Goal: Task Accomplishment & Management: Manage account settings

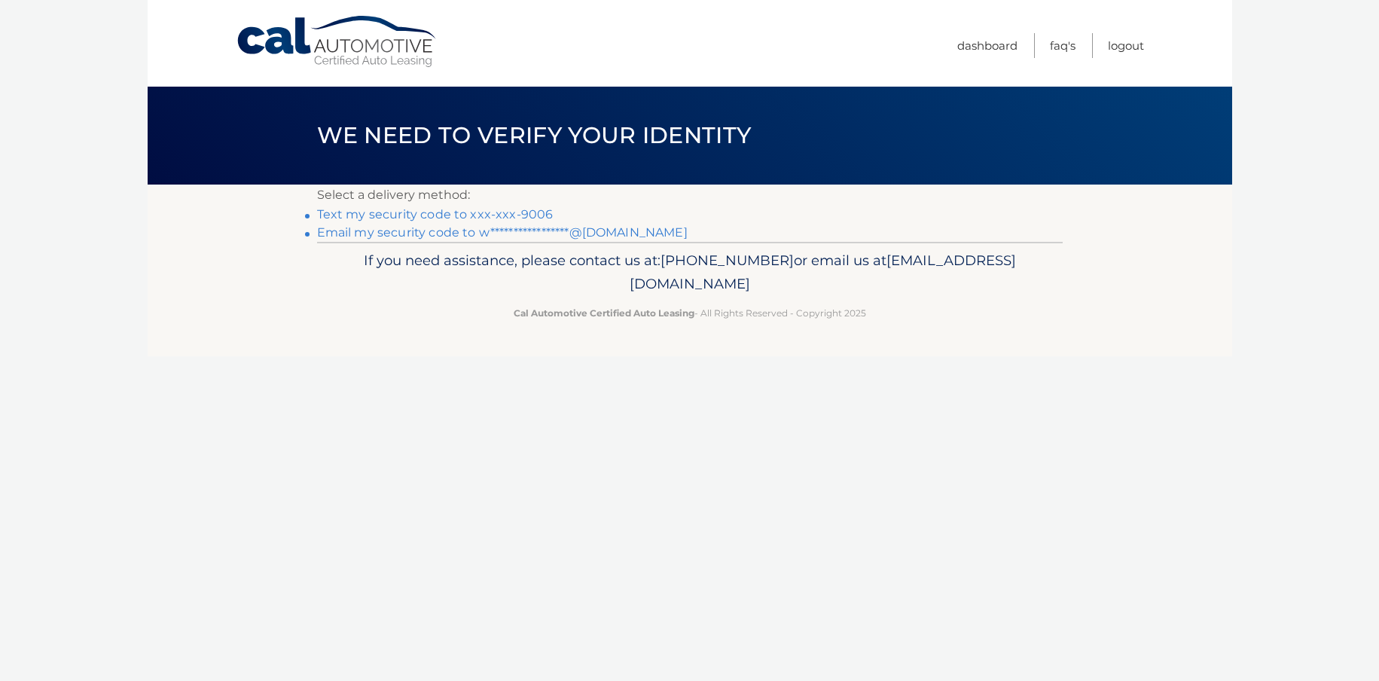
click at [535, 212] on link "Text my security code to xxx-xxx-9006" at bounding box center [435, 214] width 237 height 14
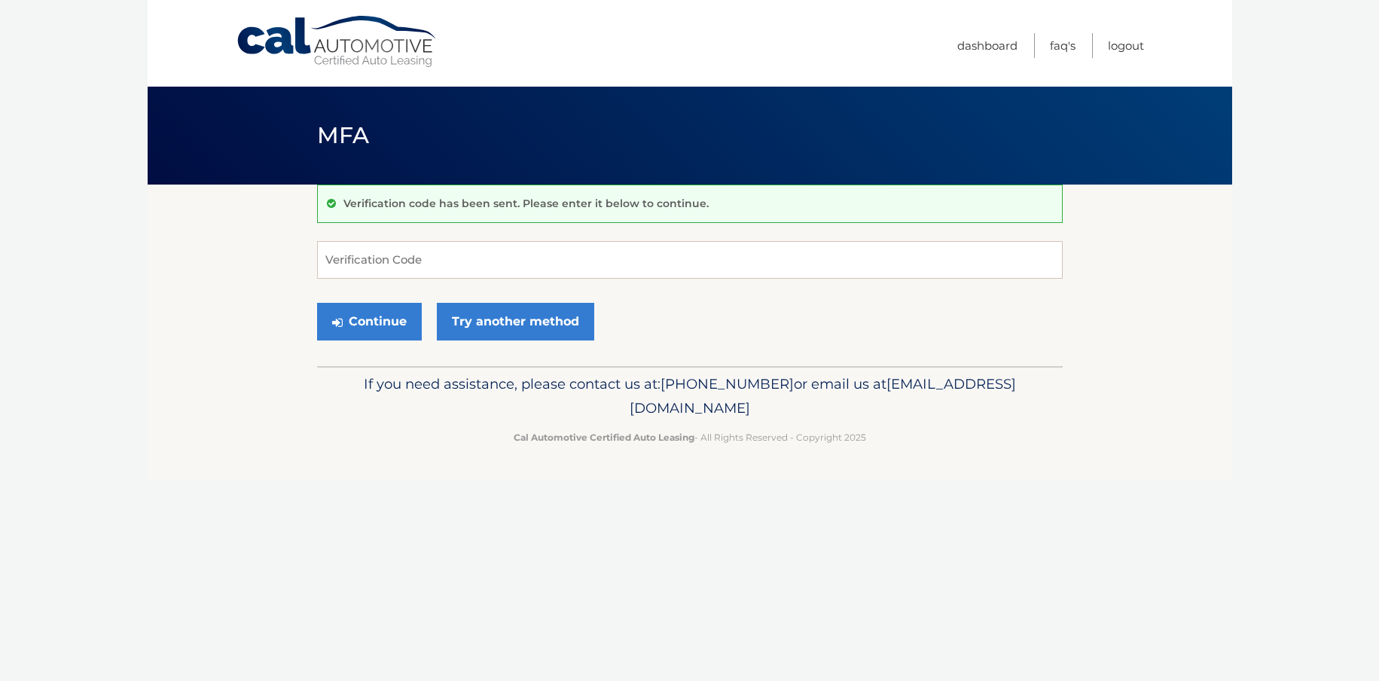
click at [377, 604] on div "Cal Automotive Menu Dashboard FAQ's Logout MFA" at bounding box center [690, 340] width 1085 height 681
click at [476, 253] on input "Verification Code" at bounding box center [690, 260] width 746 height 38
type input "909596"
click at [376, 319] on button "Continue" at bounding box center [369, 322] width 105 height 38
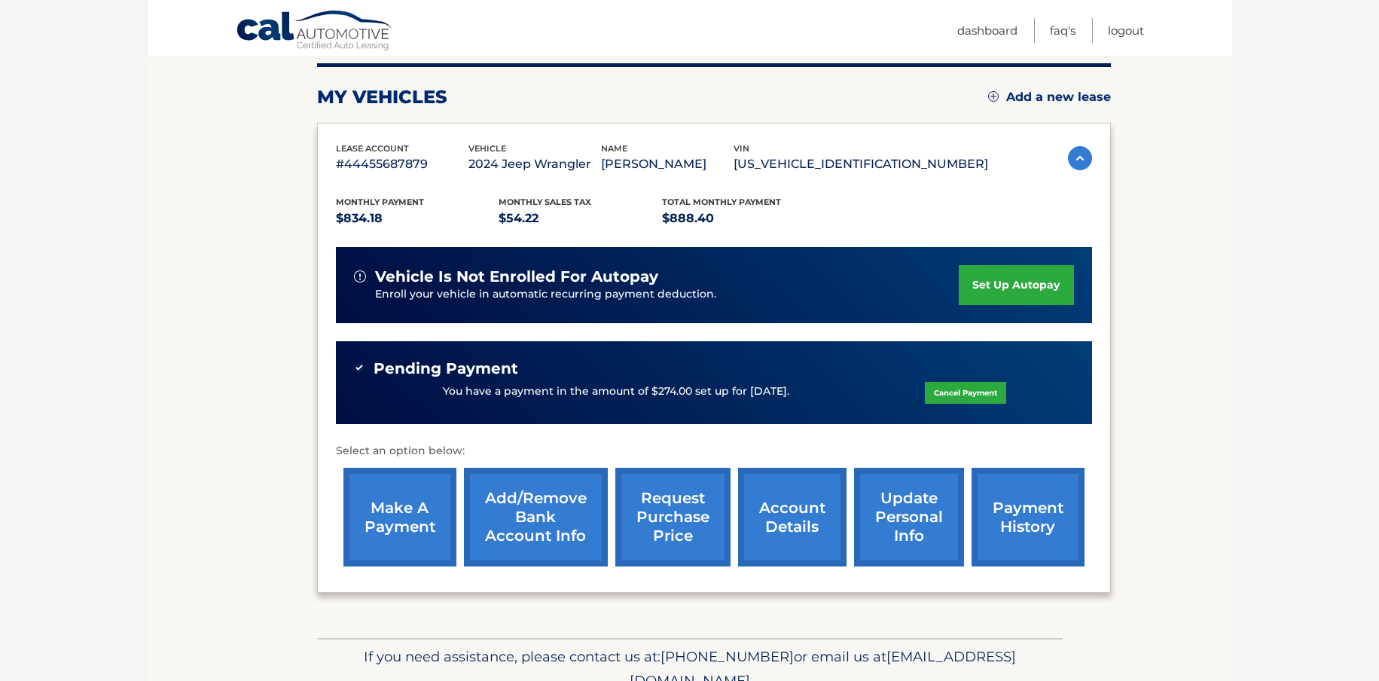
scroll to position [202, 0]
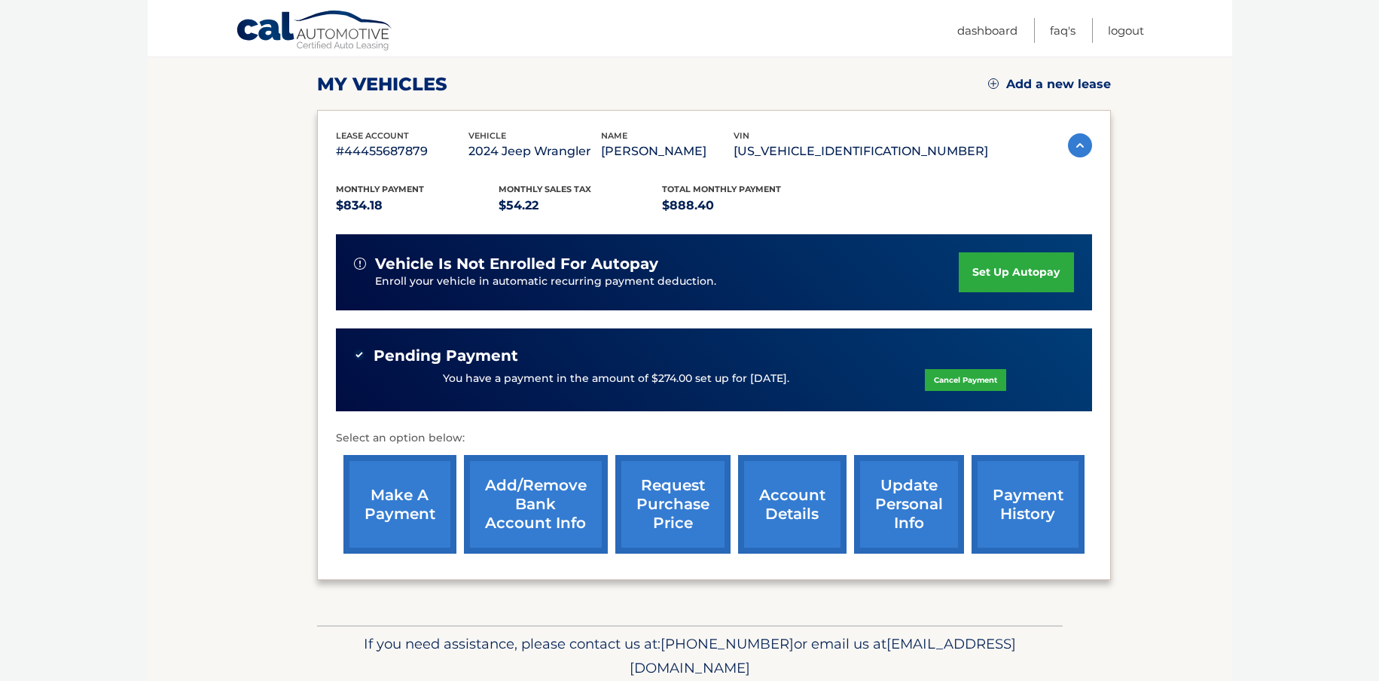
click at [1003, 499] on link "payment history" at bounding box center [1028, 504] width 113 height 99
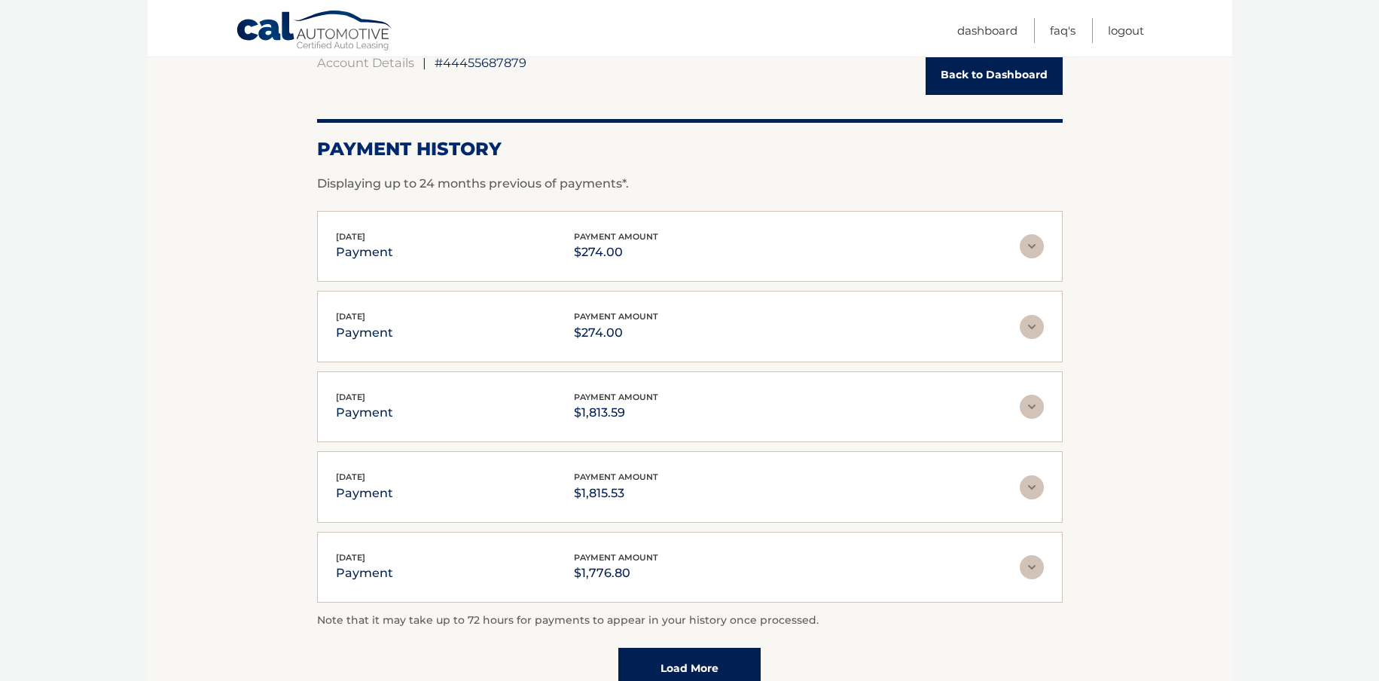
scroll to position [165, 0]
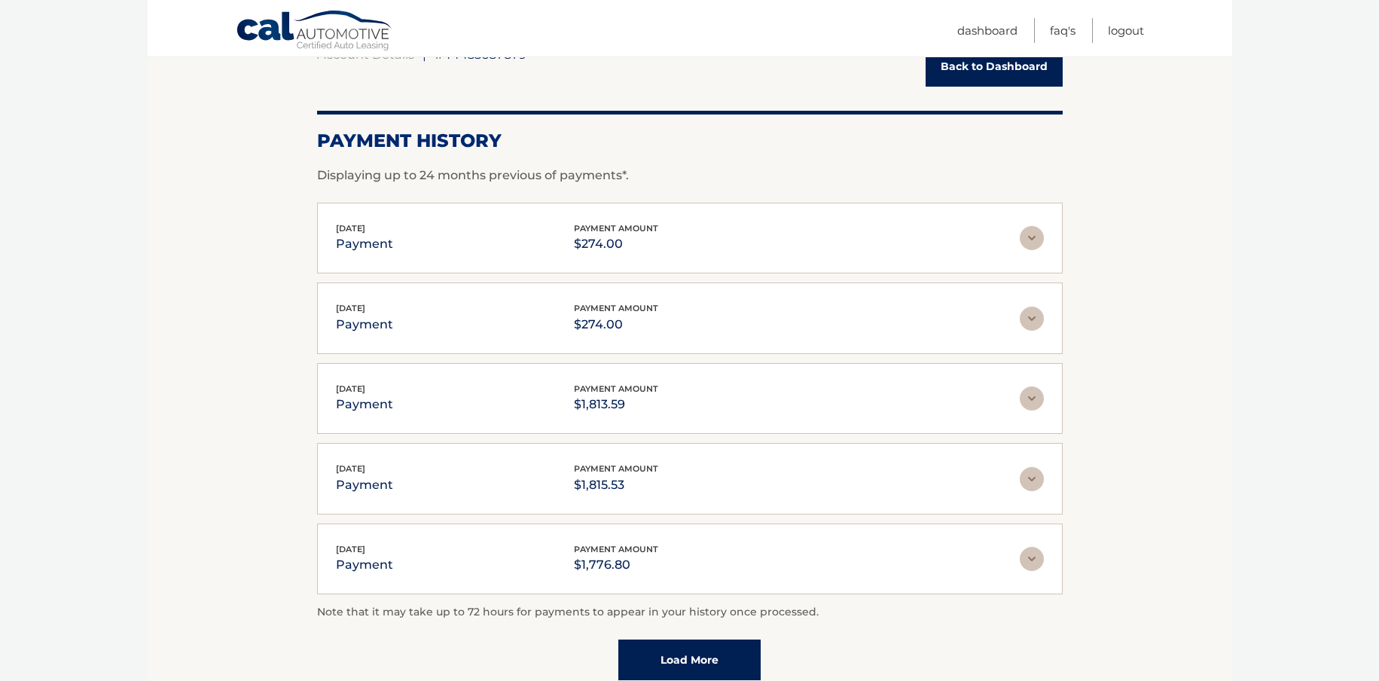
click at [1033, 316] on img at bounding box center [1032, 319] width 24 height 24
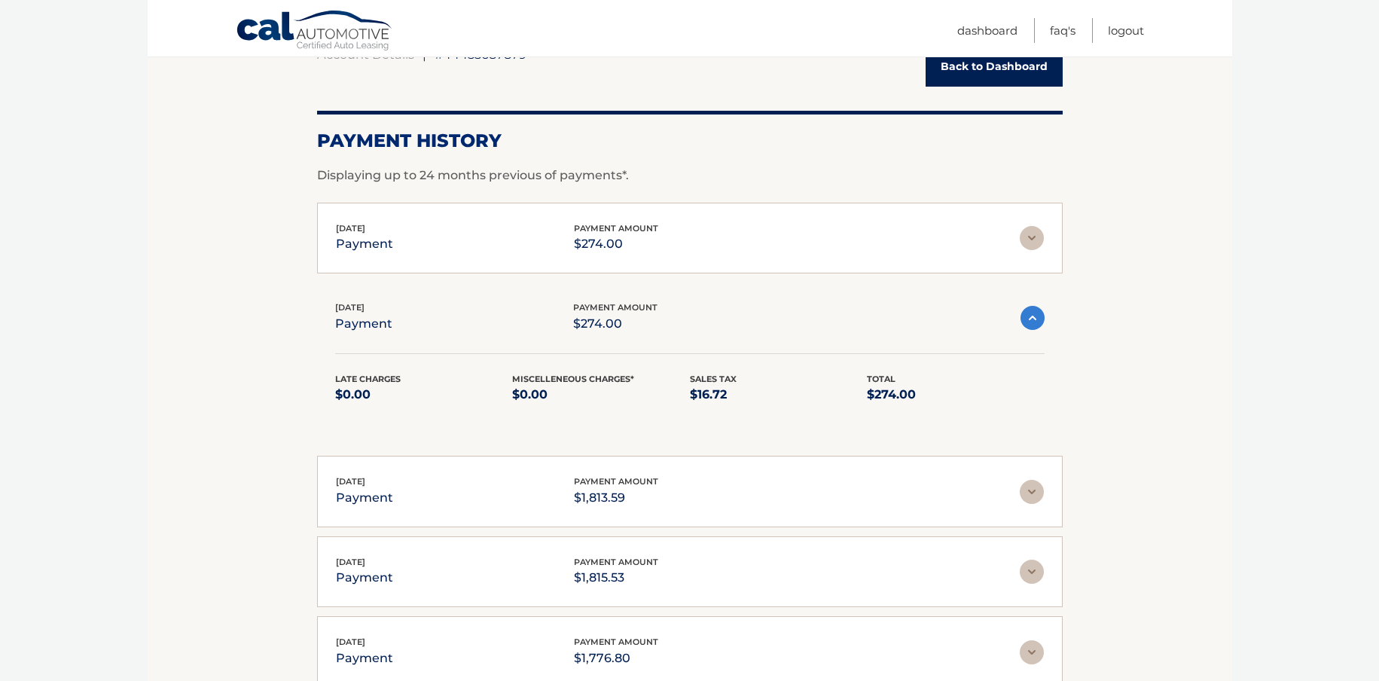
click at [1033, 316] on img at bounding box center [1033, 318] width 24 height 24
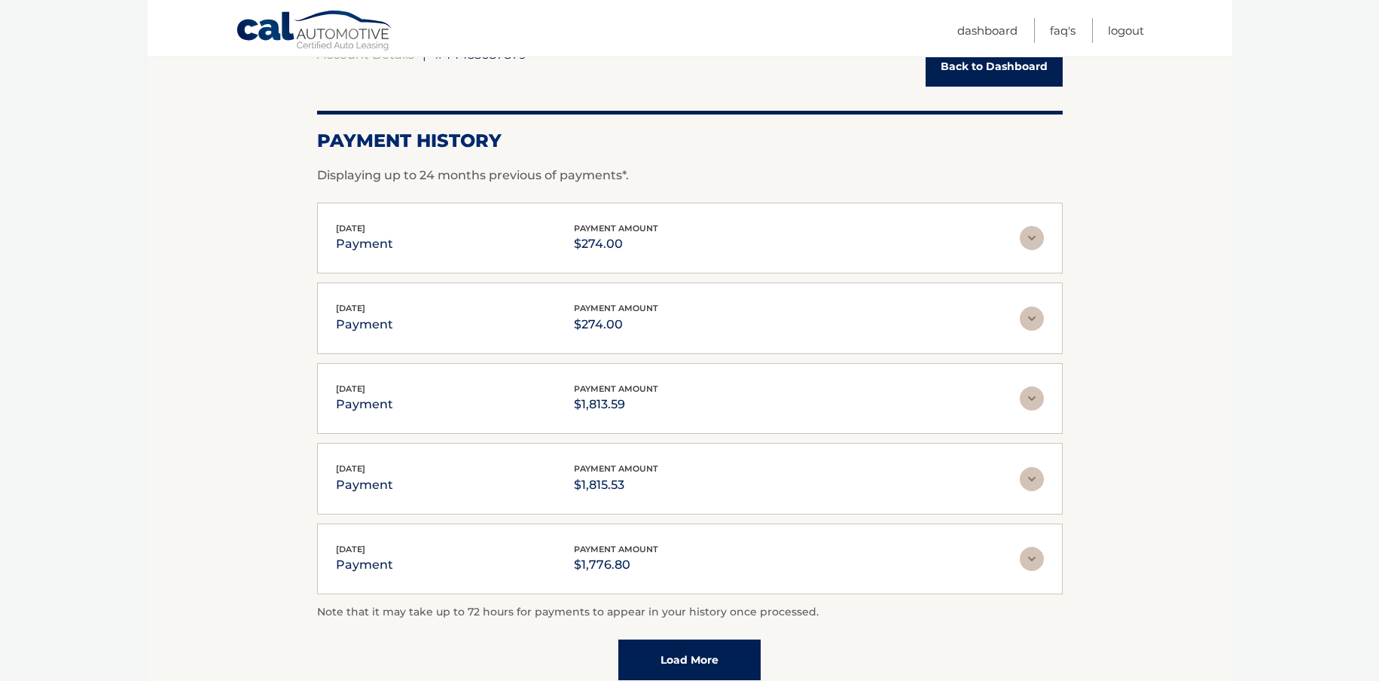
click at [1042, 236] on img at bounding box center [1032, 238] width 24 height 24
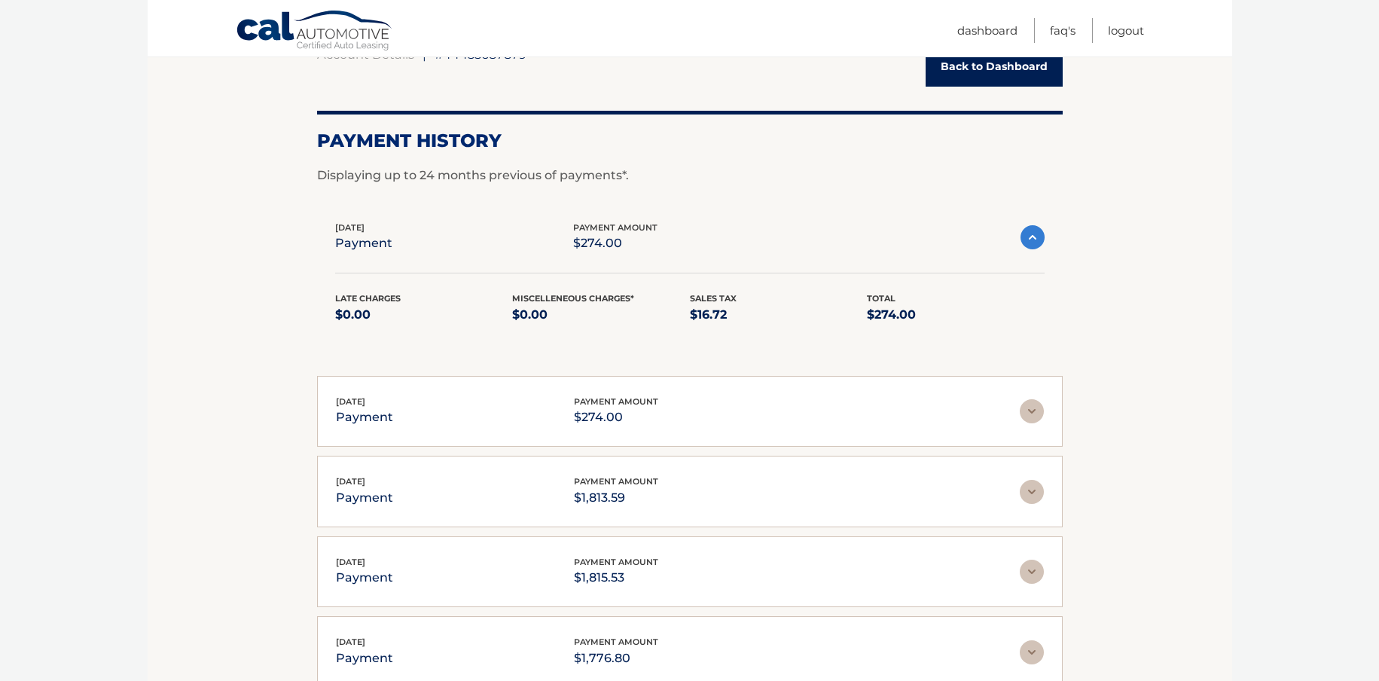
click at [1042, 236] on img at bounding box center [1033, 237] width 24 height 24
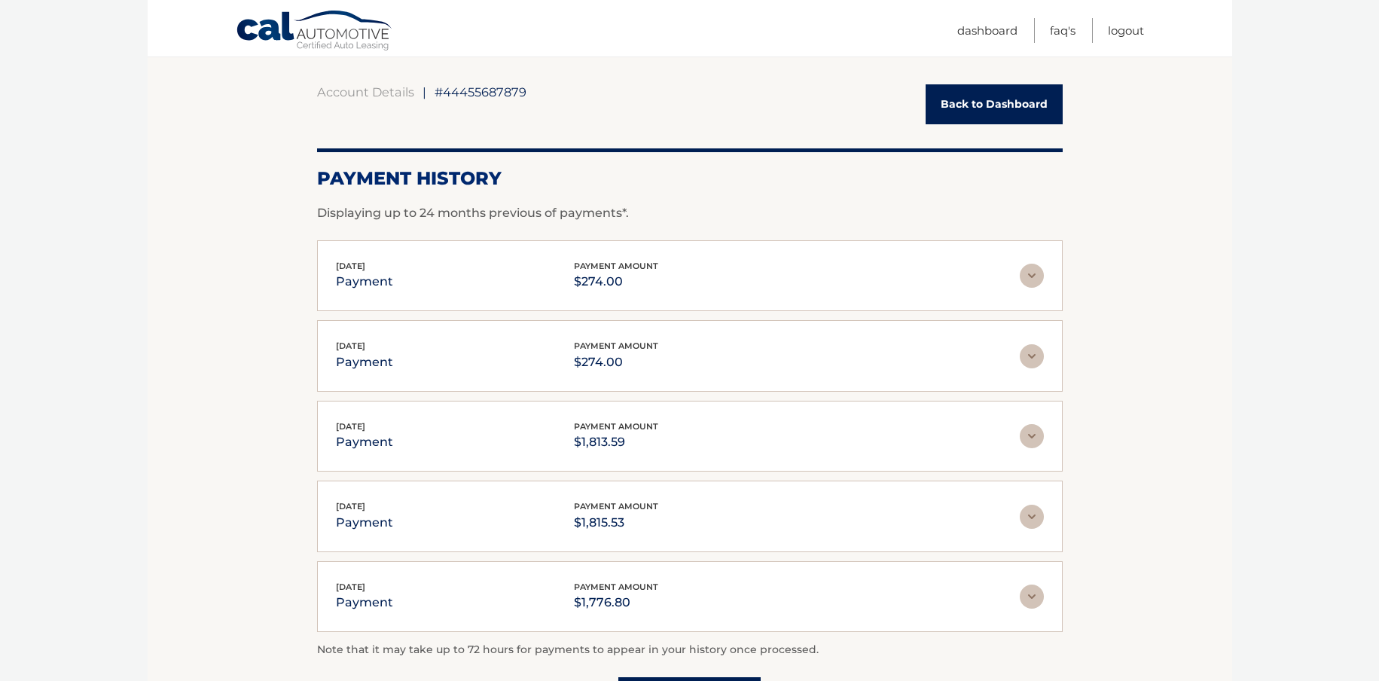
scroll to position [118, 0]
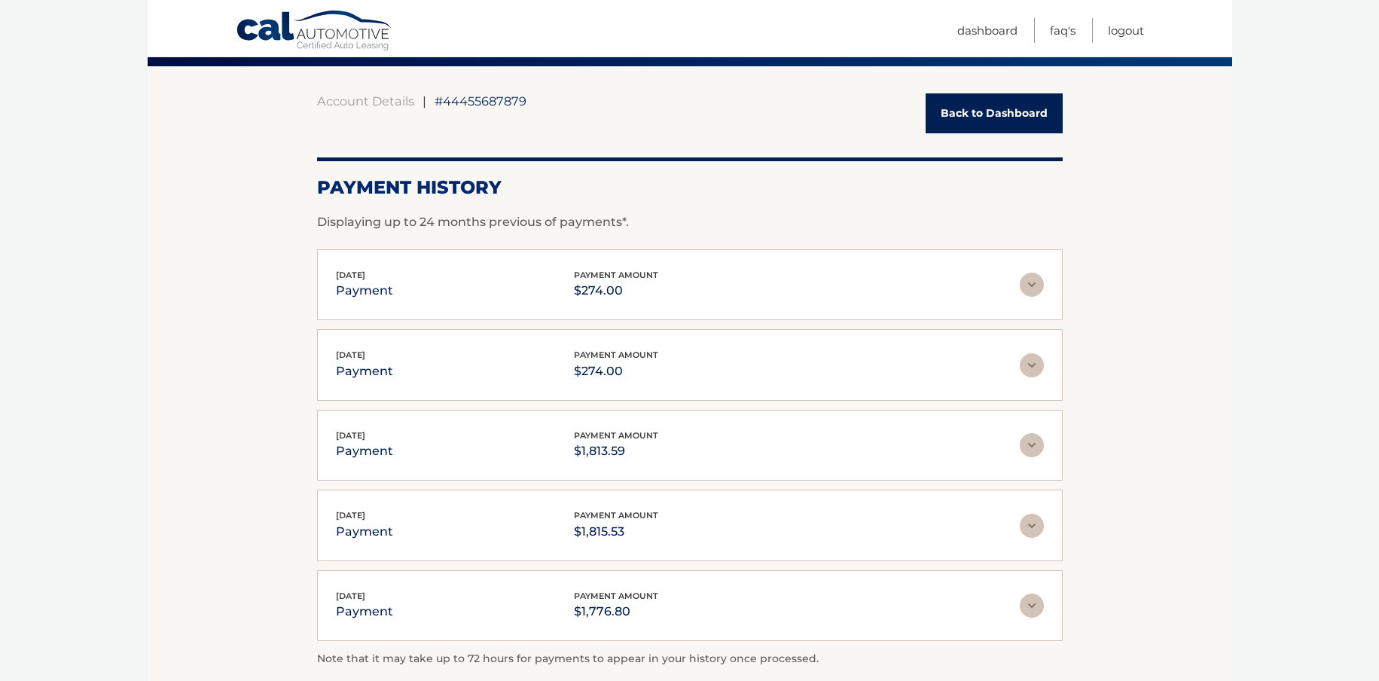
click at [999, 103] on link "Back to Dashboard" at bounding box center [994, 113] width 137 height 40
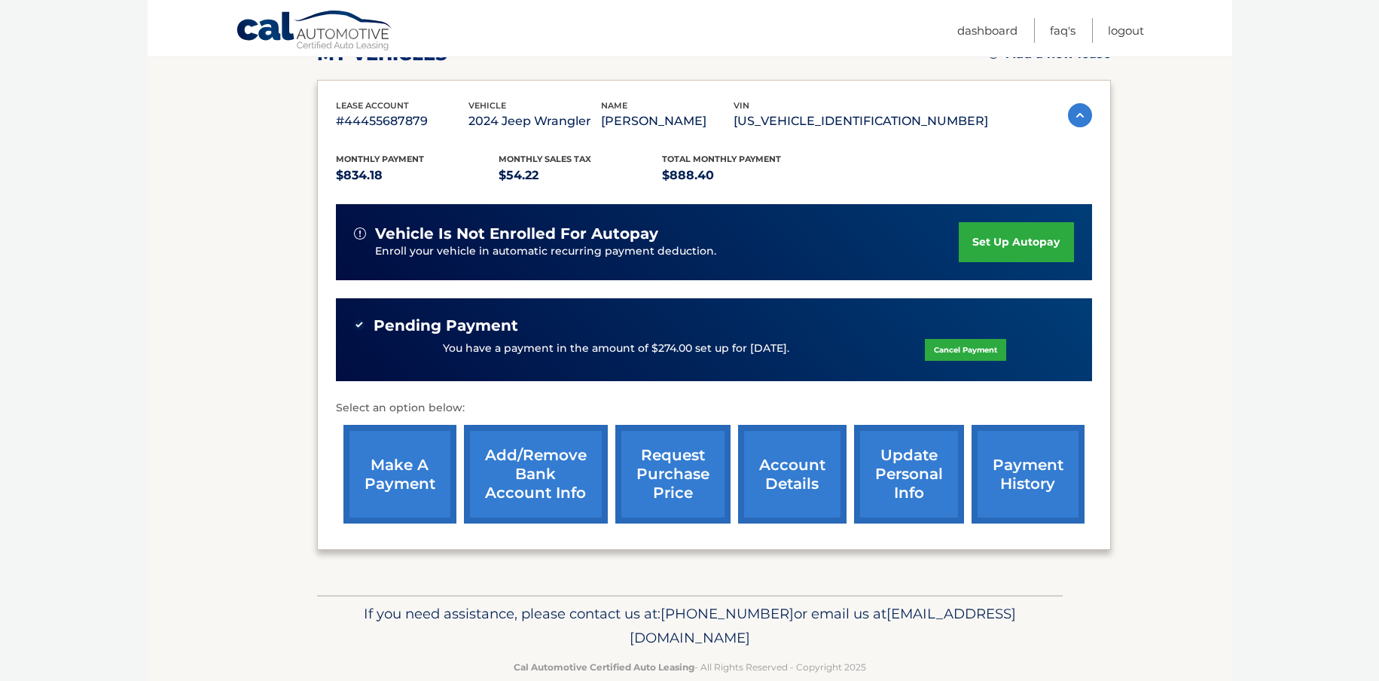
scroll to position [235, 0]
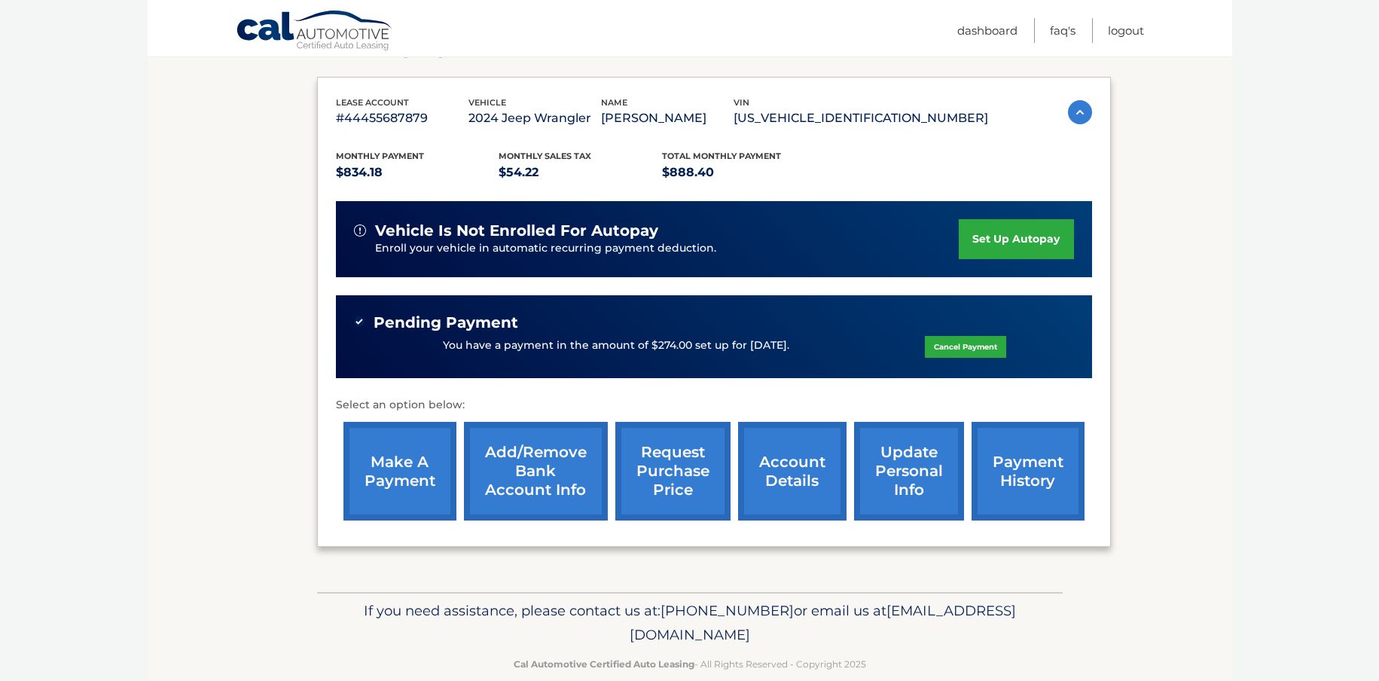
click at [416, 469] on link "make a payment" at bounding box center [399, 471] width 113 height 99
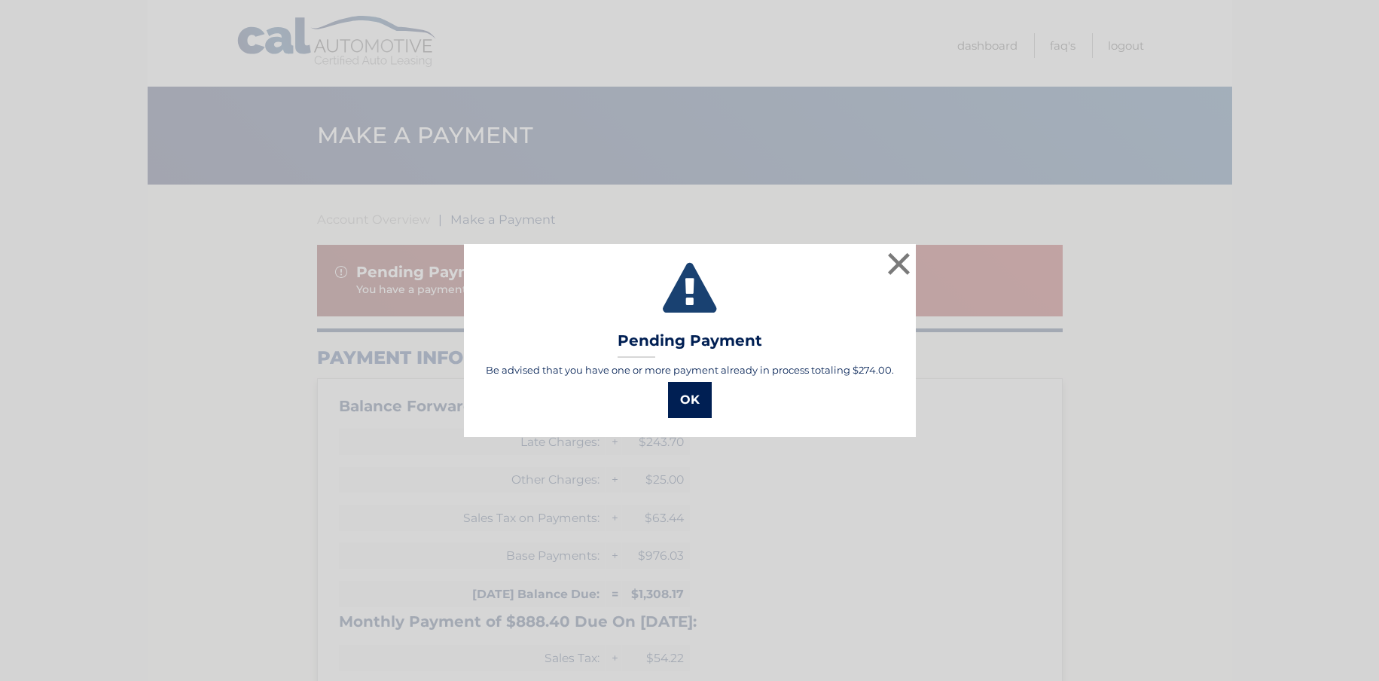
click at [695, 400] on button "OK" at bounding box center [690, 400] width 44 height 36
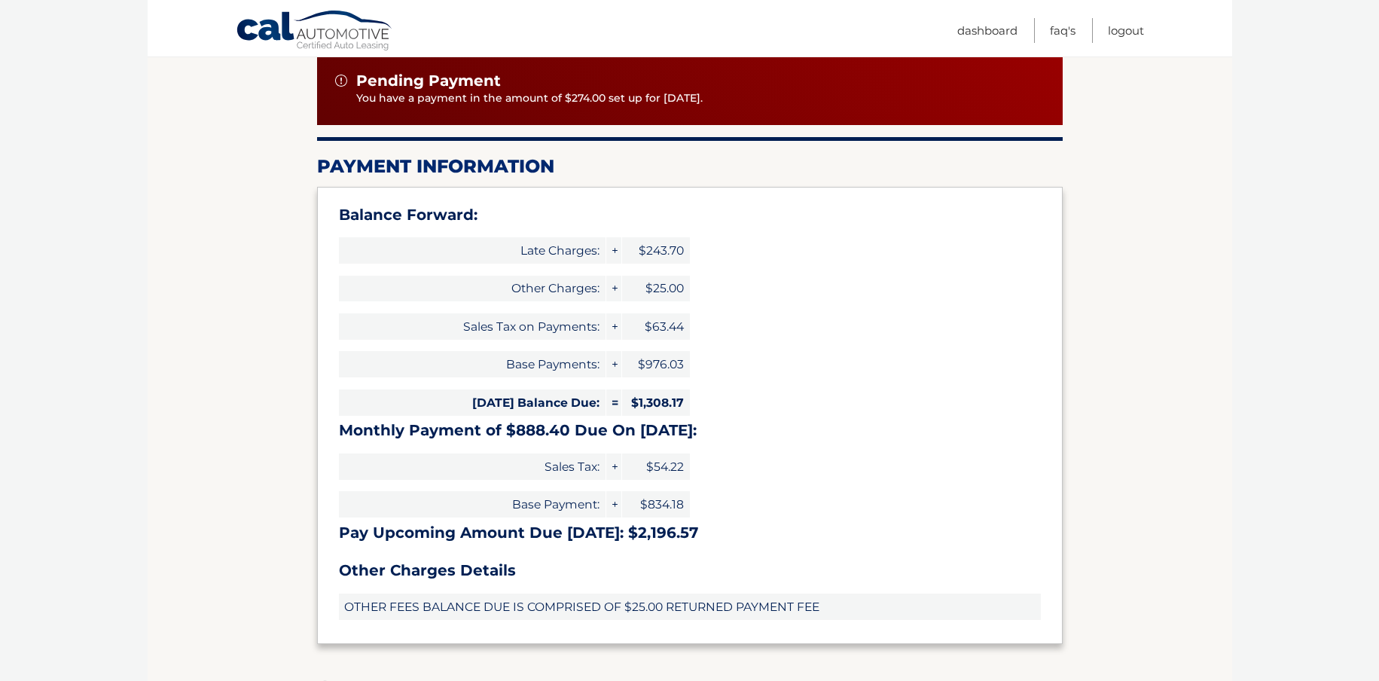
scroll to position [182, 0]
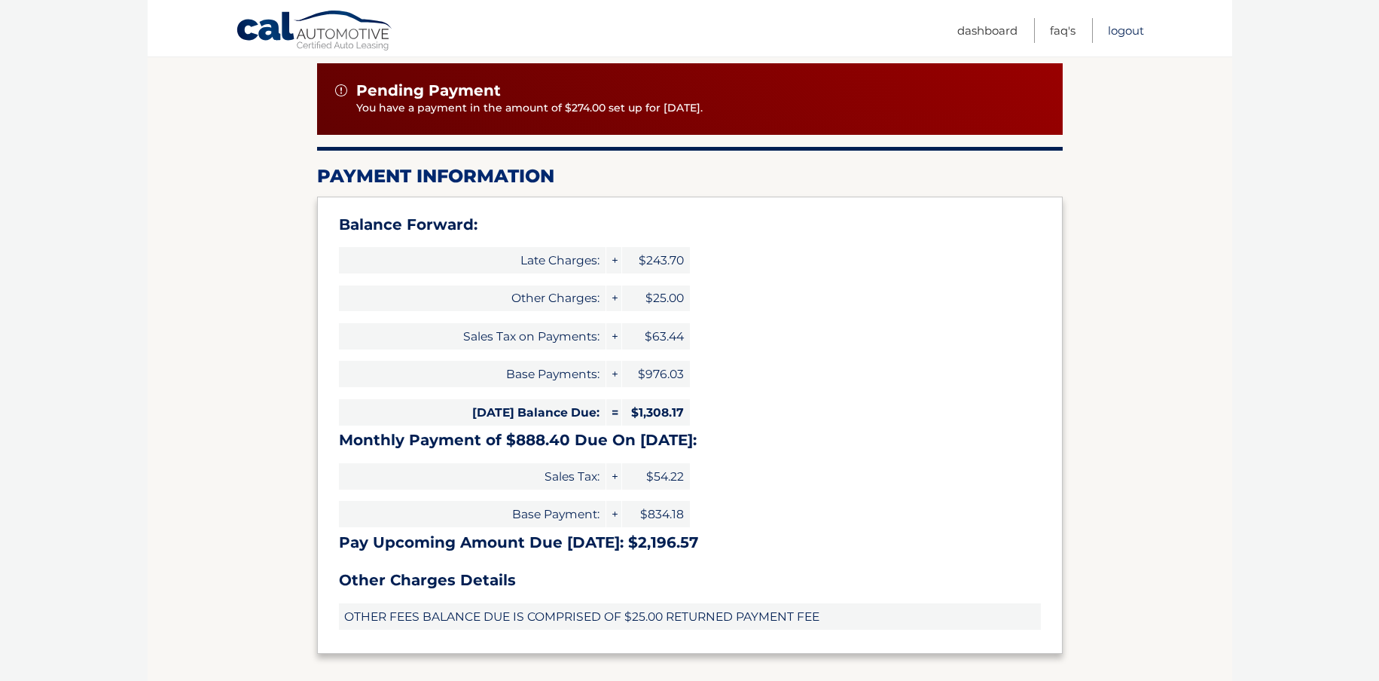
click at [1142, 29] on link "Logout" at bounding box center [1126, 30] width 36 height 25
